Goal: Information Seeking & Learning: Find specific fact

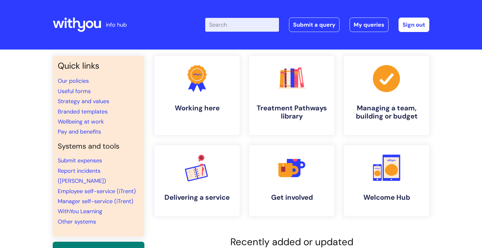
click at [228, 27] on input "Enter your search term here..." at bounding box center [242, 25] width 74 height 14
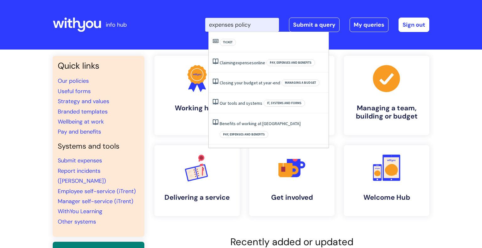
type input "expenses policy"
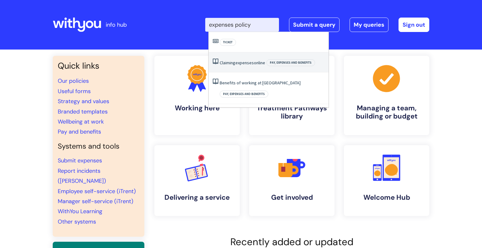
click at [238, 70] on li "Claiming expenses online Pay, expenses and benefits" at bounding box center [269, 62] width 120 height 20
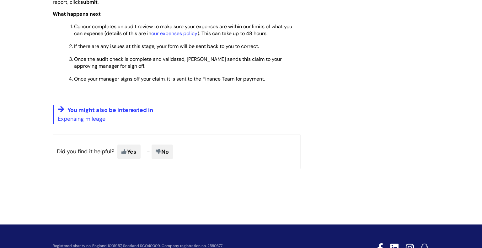
scroll to position [705, 0]
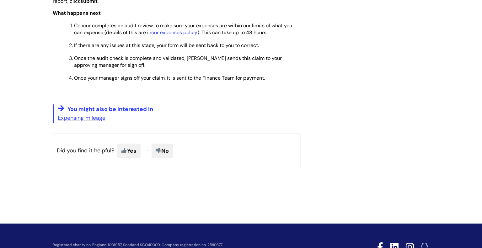
click at [189, 42] on ol "Concur completes an audit review to make sure your expenses are within our limi…" at bounding box center [180, 51] width 242 height 60
click at [188, 36] on link "our expenses policy" at bounding box center [174, 32] width 46 height 7
